Goal: Task Accomplishment & Management: Manage account settings

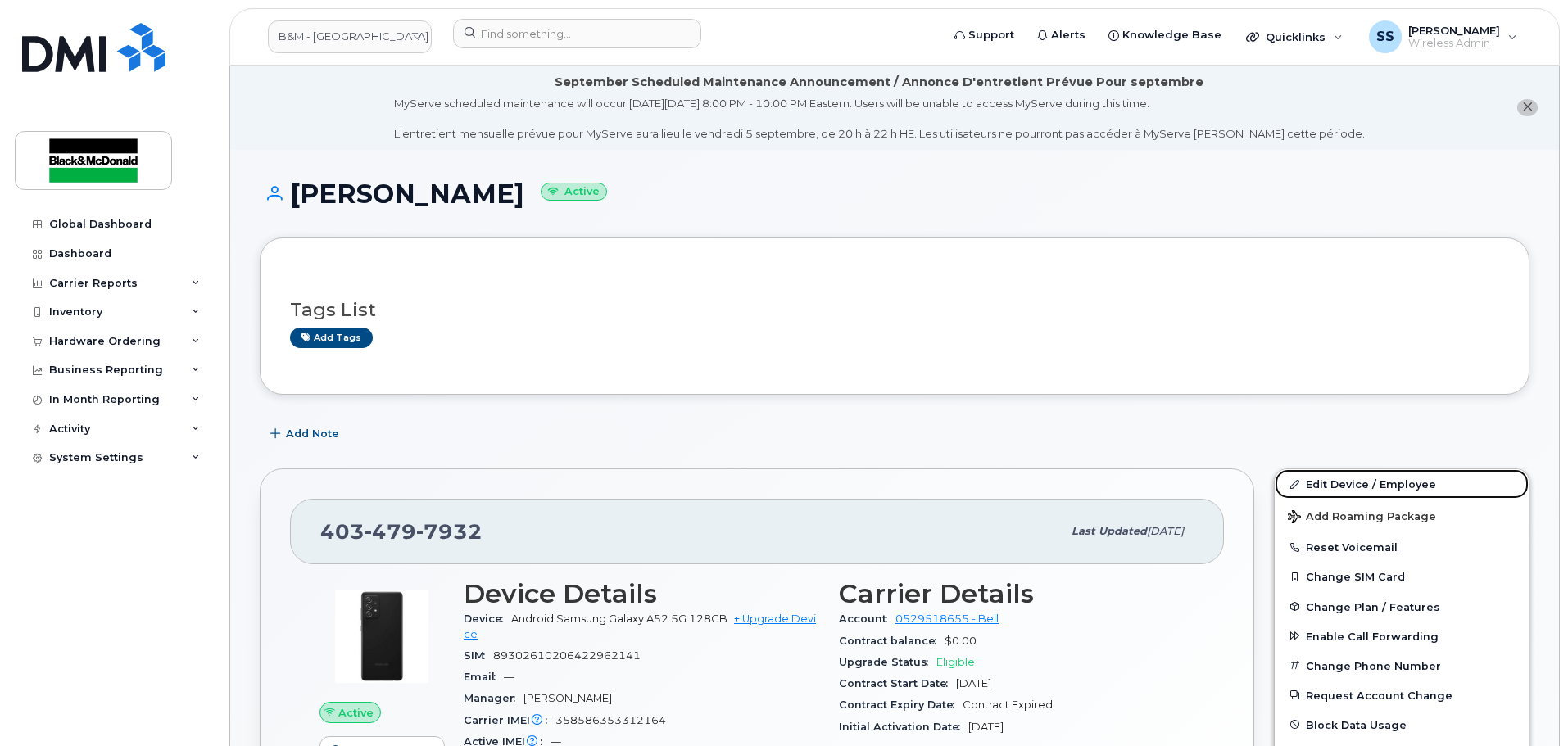
drag, startPoint x: 1369, startPoint y: 480, endPoint x: 1289, endPoint y: 452, distance: 84.8
click at [1370, 480] on link "Edit Device / Employee" at bounding box center [1401, 485] width 254 height 29
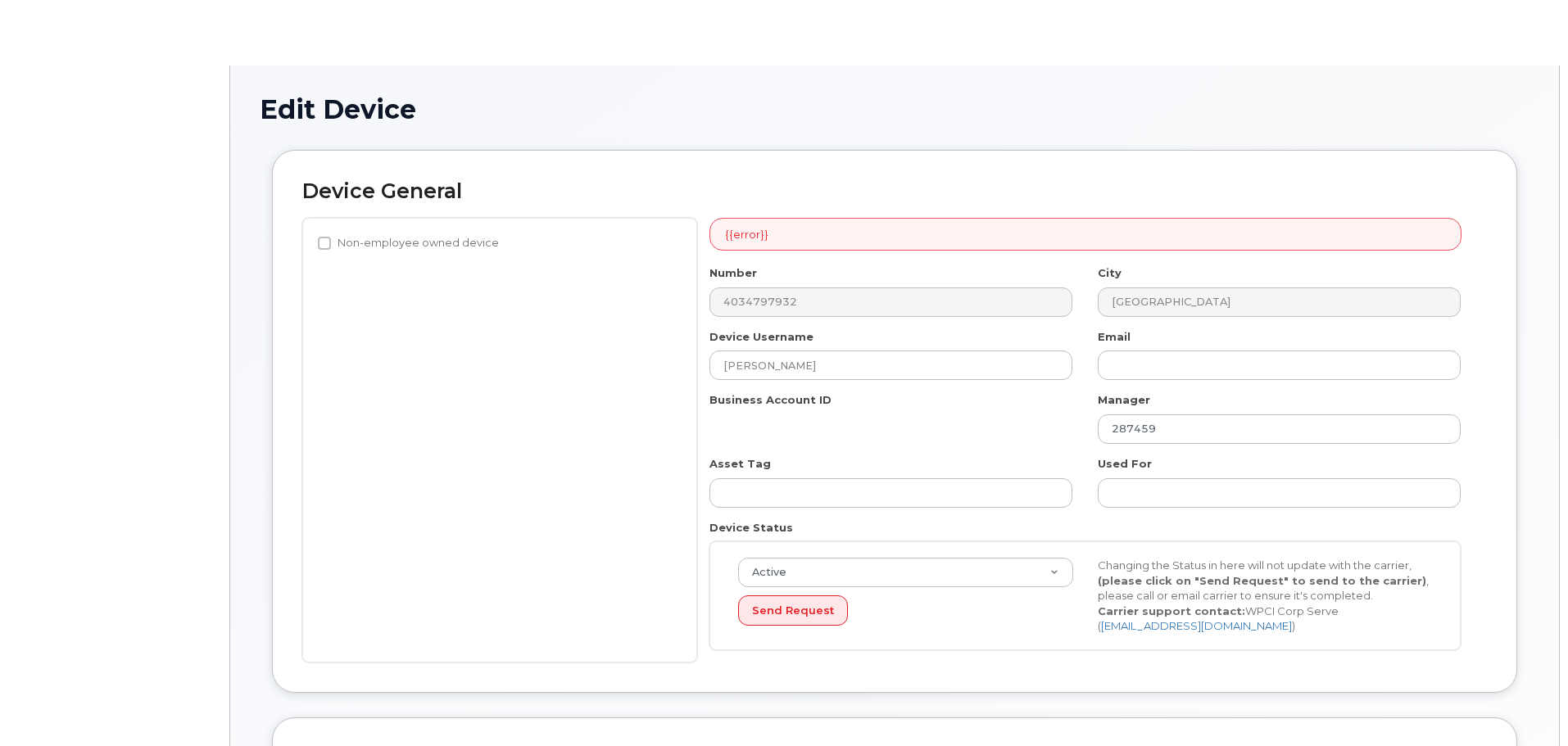
click at [841, 373] on div "Number 4034797932 City [GEOGRAPHIC_DATA] Device Username [PERSON_NAME] Email Bu…" at bounding box center [1084, 464] width 776 height 397
select select "91400"
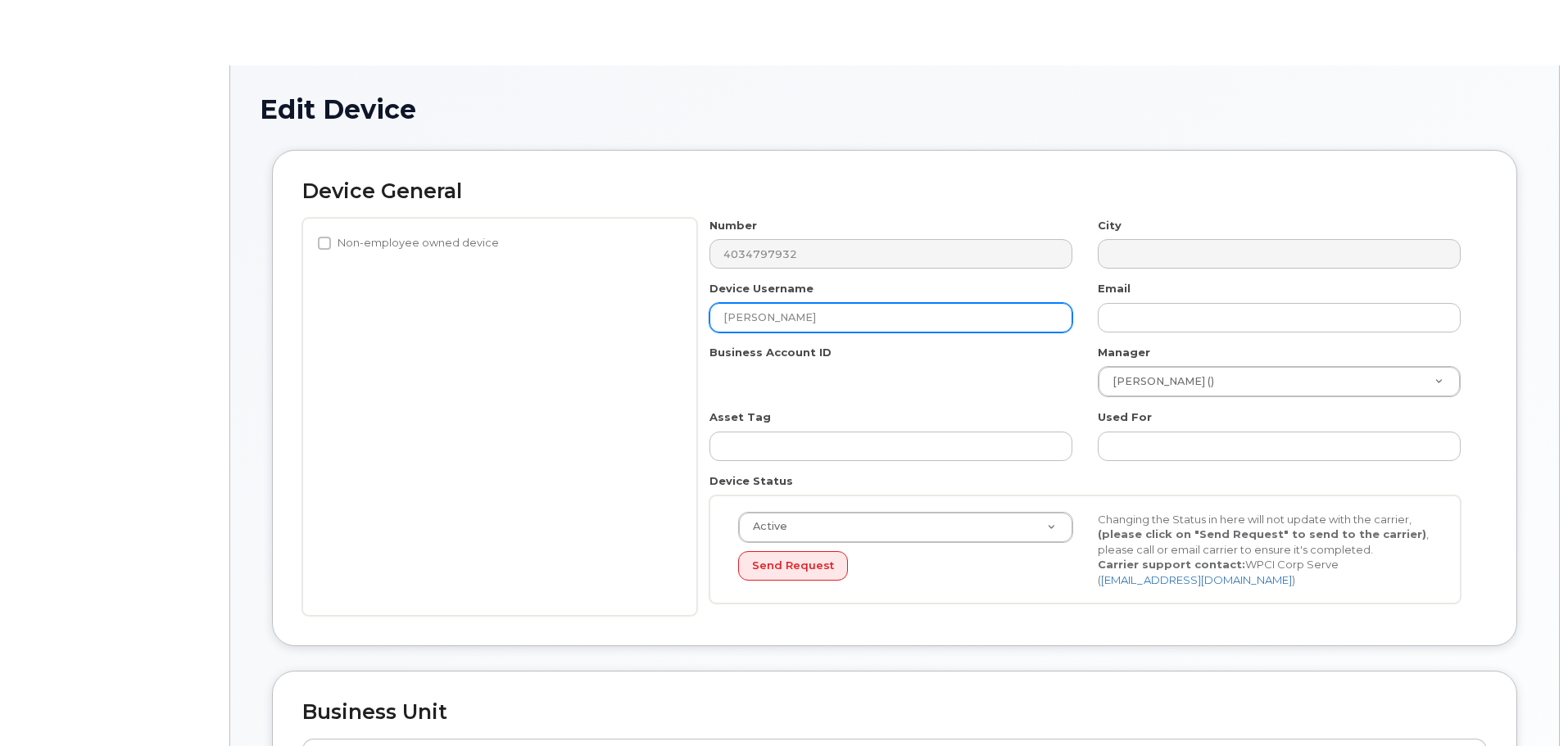
click at [839, 329] on input "[PERSON_NAME]" at bounding box center [891, 318] width 363 height 29
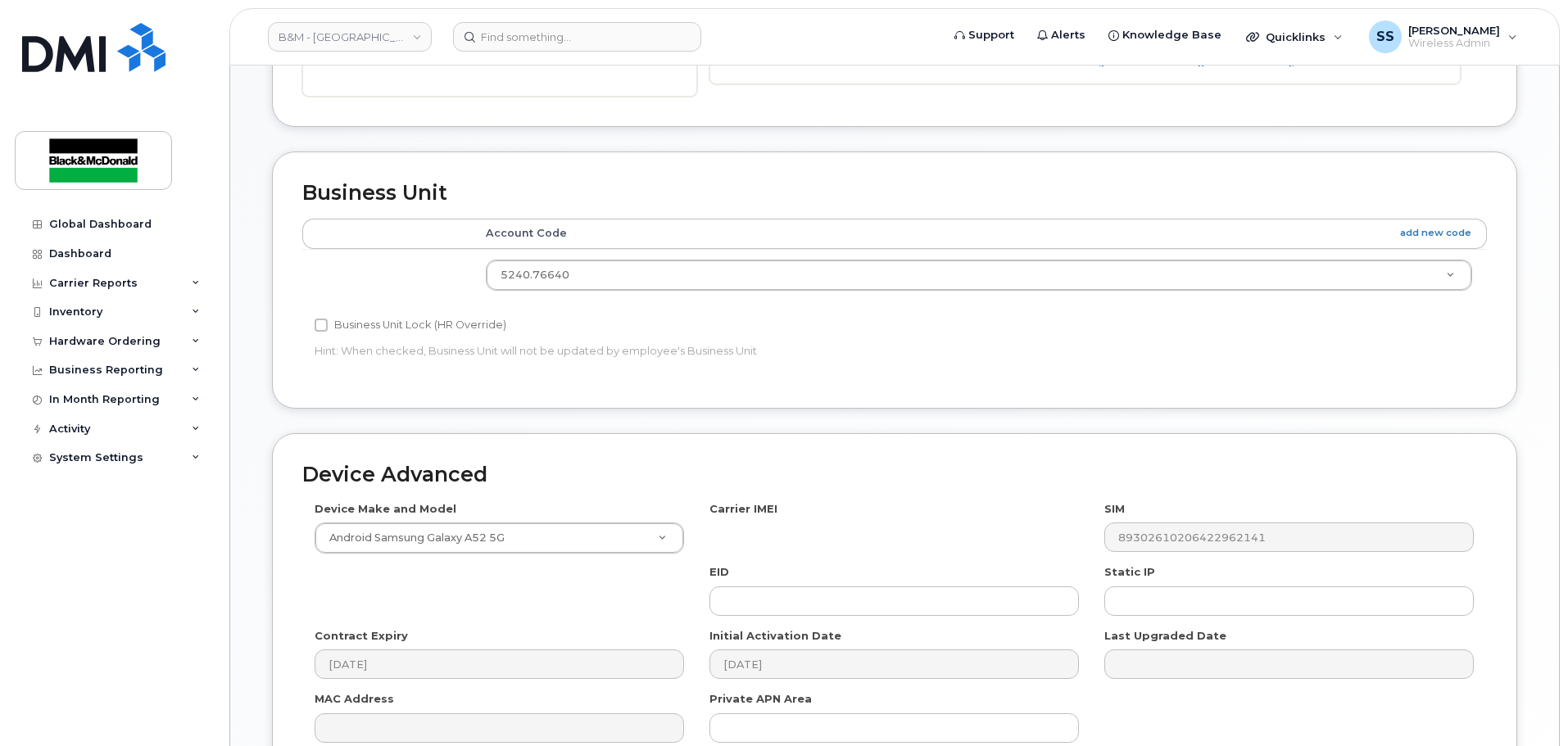
scroll to position [760, 0]
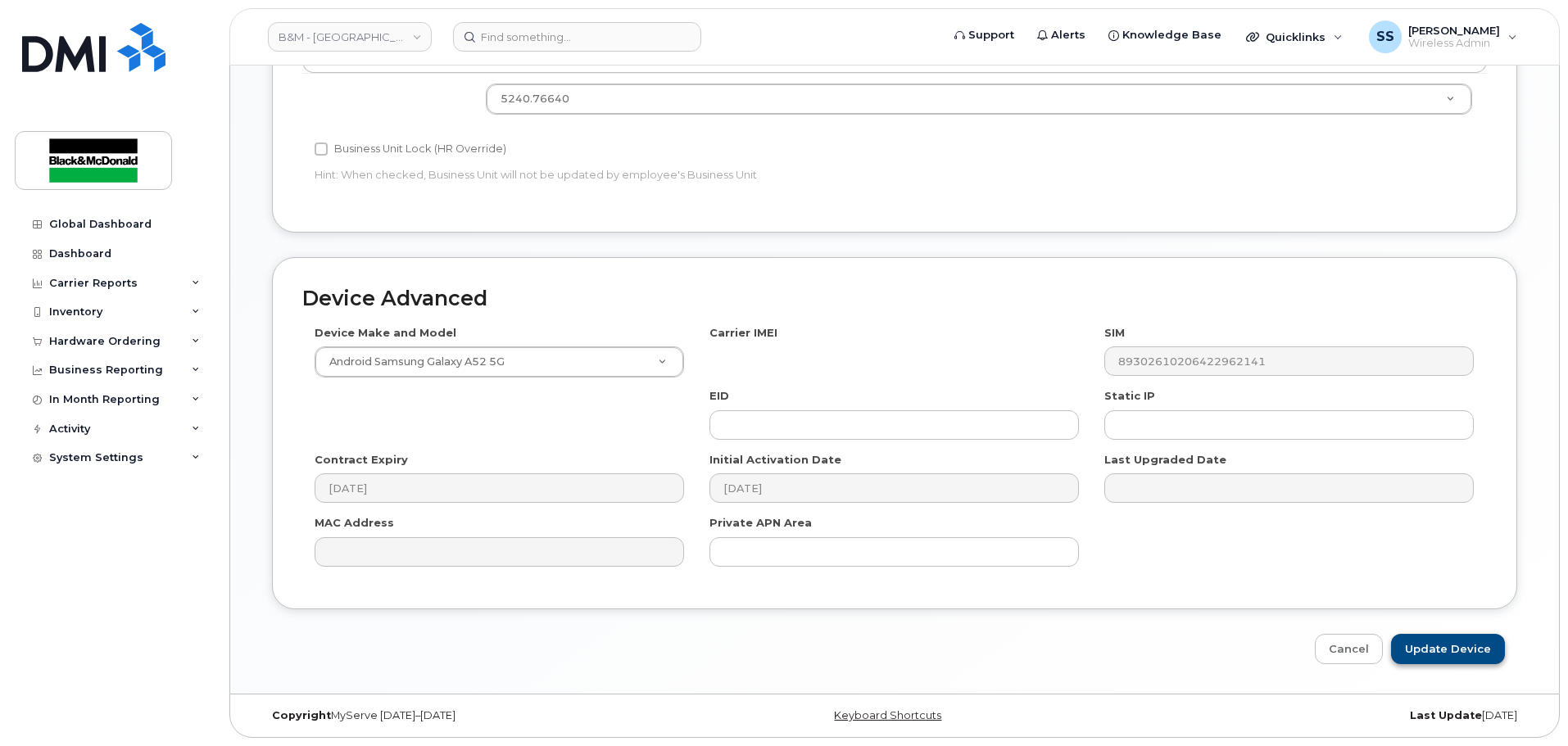
type input "[PERSON_NAME] - Terminated"
click at [1439, 646] on input "Update Device" at bounding box center [1448, 649] width 114 height 30
type input "Saving..."
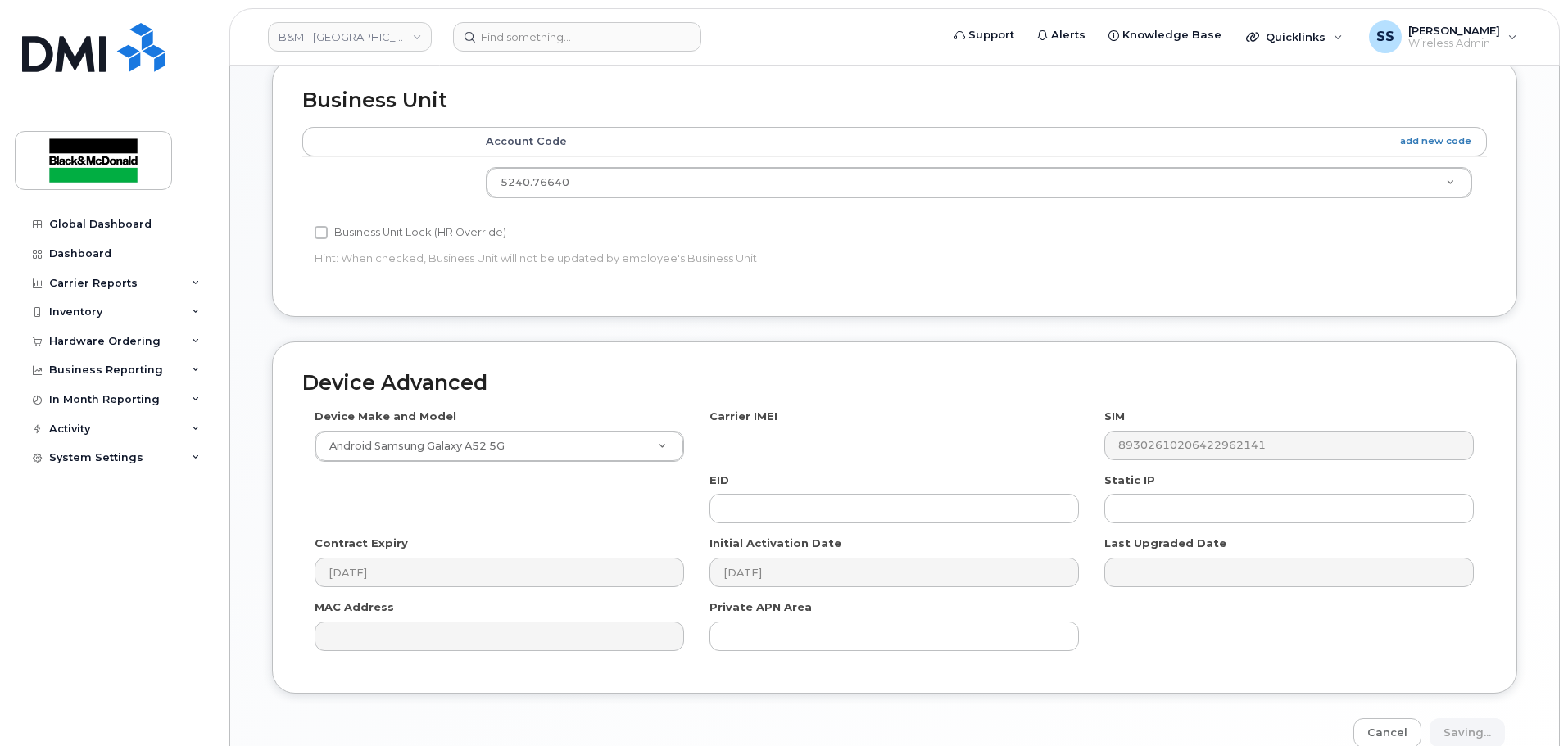
scroll to position [780, 0]
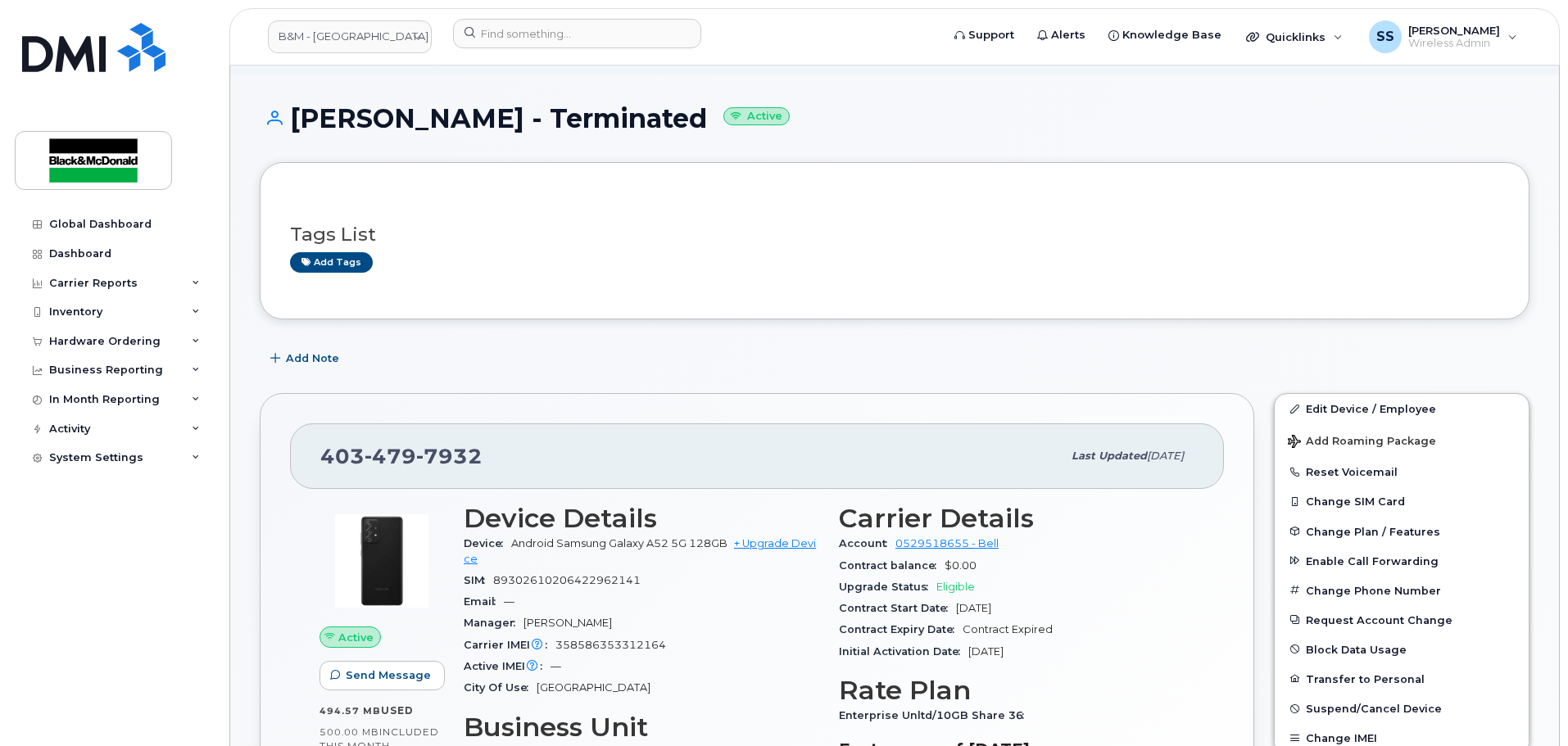
scroll to position [246, 0]
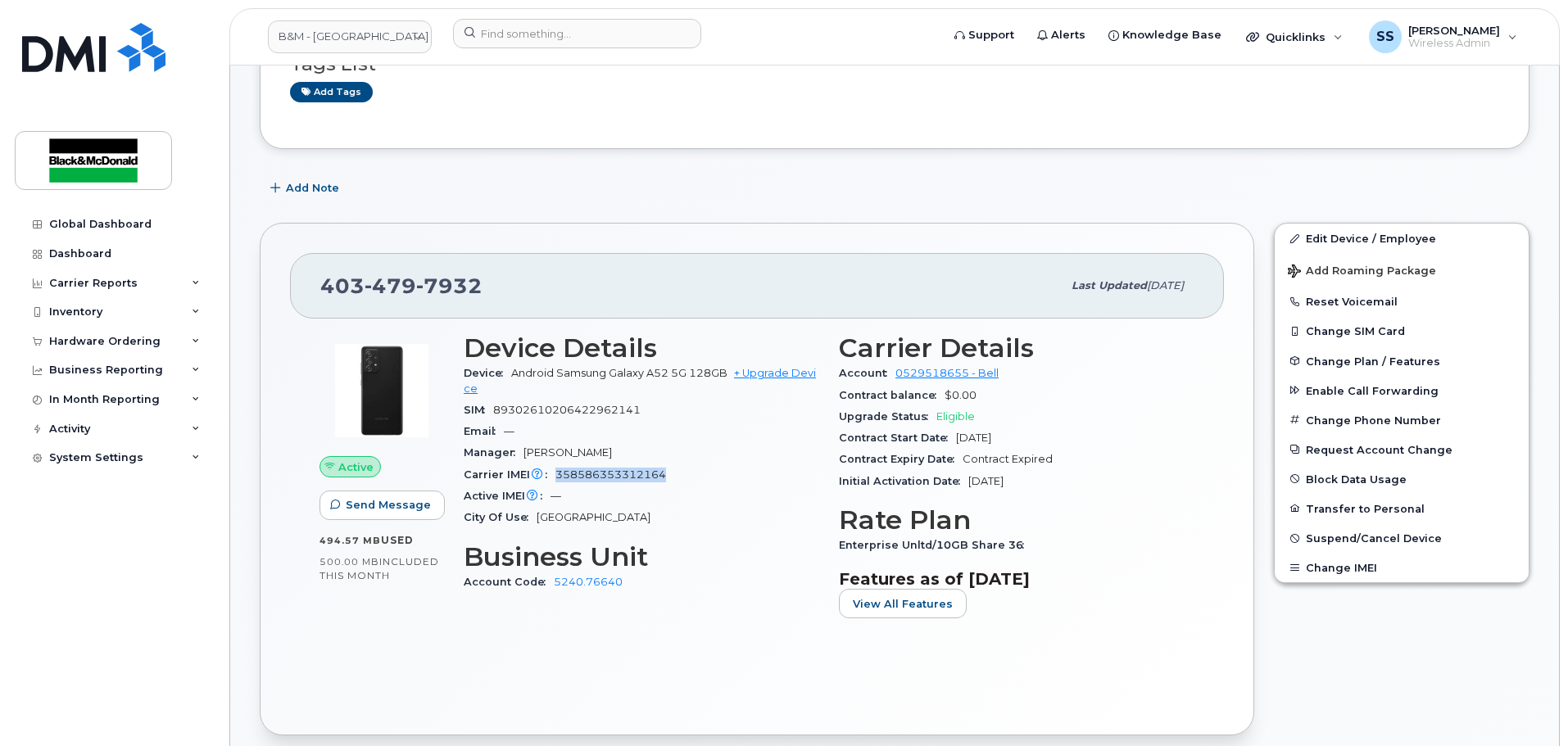
drag, startPoint x: 672, startPoint y: 477, endPoint x: 557, endPoint y: 470, distance: 115.2
click at [555, 472] on div "Carrier IMEI Carrier IMEI is reported during the last billing cycle or change o…" at bounding box center [641, 476] width 355 height 22
copy span "358586353312164"
